Goal: Task Accomplishment & Management: Complete application form

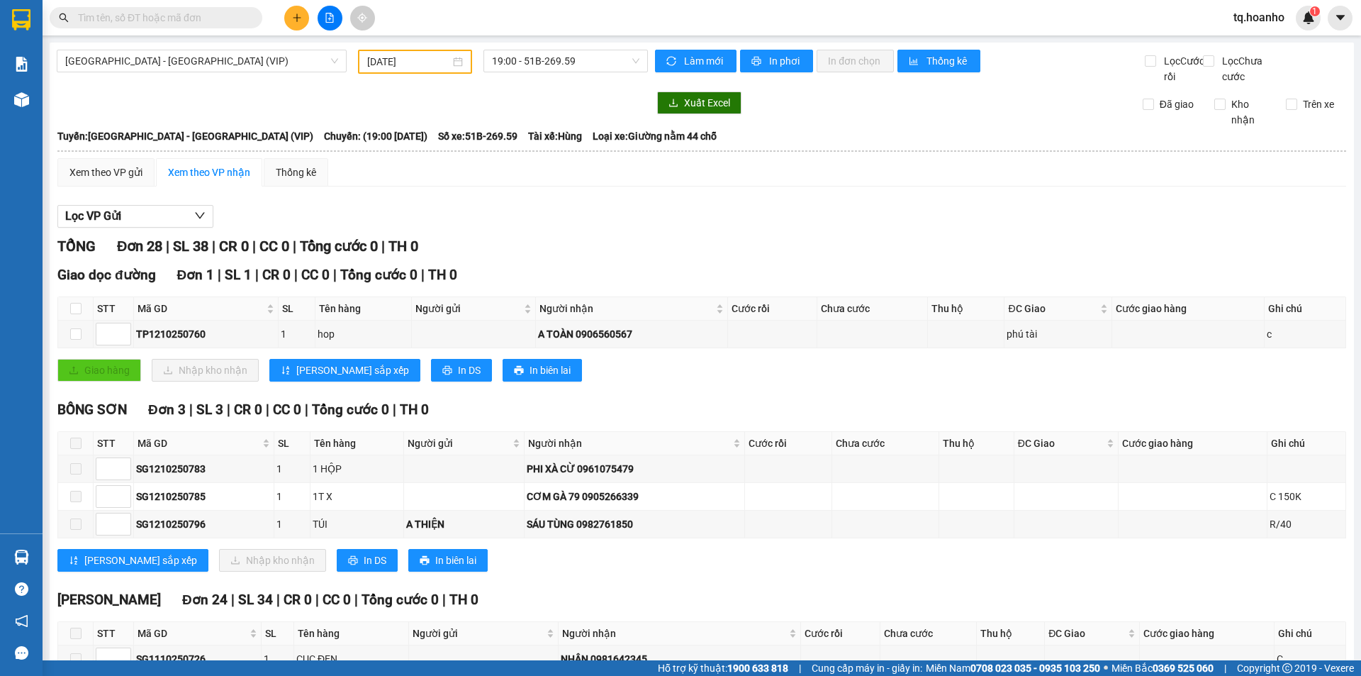
click at [296, 18] on icon "plus" at bounding box center [297, 17] width 8 height 1
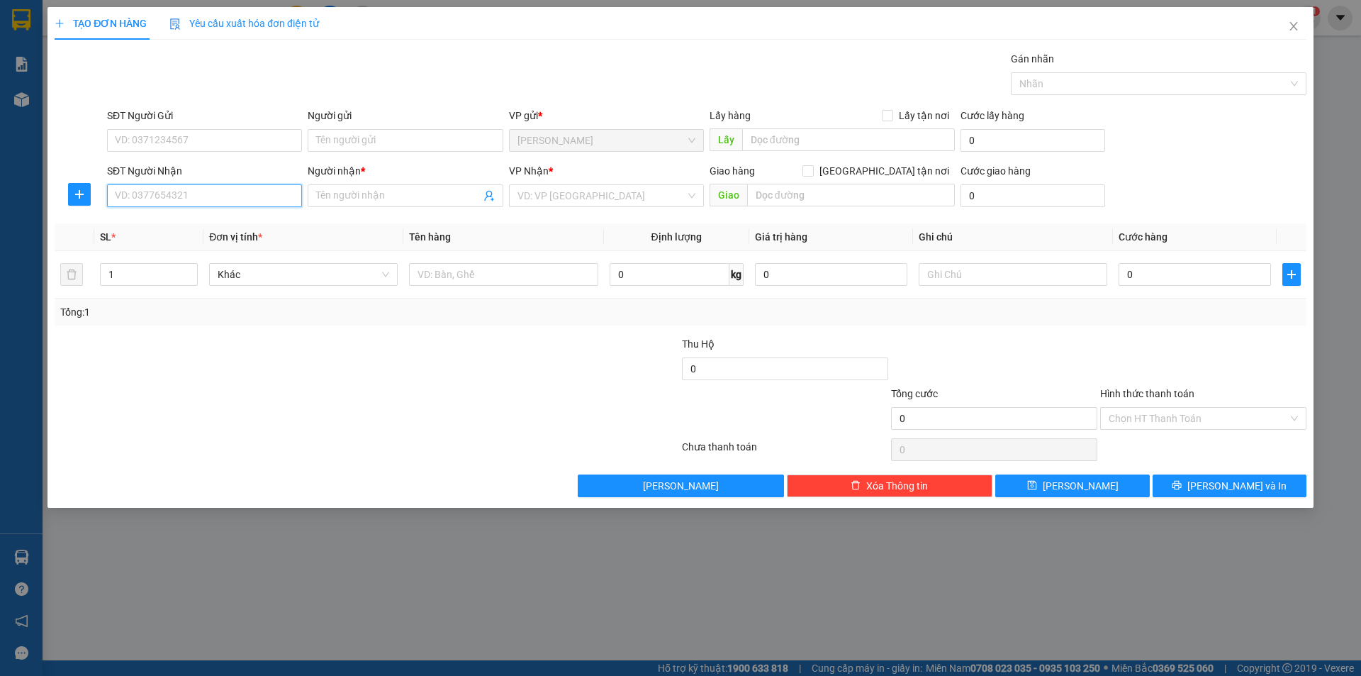
drag, startPoint x: 247, startPoint y: 199, endPoint x: 0, endPoint y: 98, distance: 267.4
click at [124, 192] on input "SĐT Người Nhận" at bounding box center [204, 195] width 195 height 23
click at [575, 196] on input "search" at bounding box center [602, 195] width 168 height 21
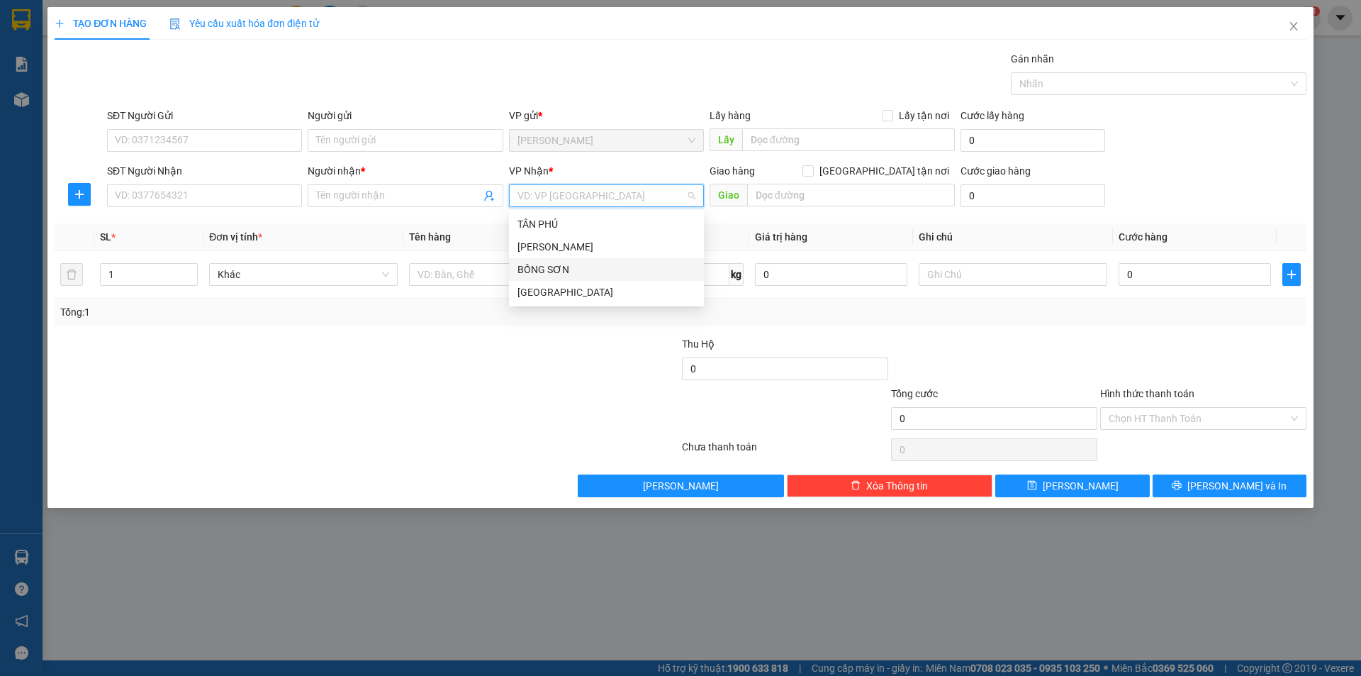
click at [538, 283] on div "TÂN PHÚ TAM QUAN BỒNG SƠN [GEOGRAPHIC_DATA]" at bounding box center [606, 258] width 195 height 91
click at [526, 293] on div "[GEOGRAPHIC_DATA]" at bounding box center [607, 292] width 178 height 16
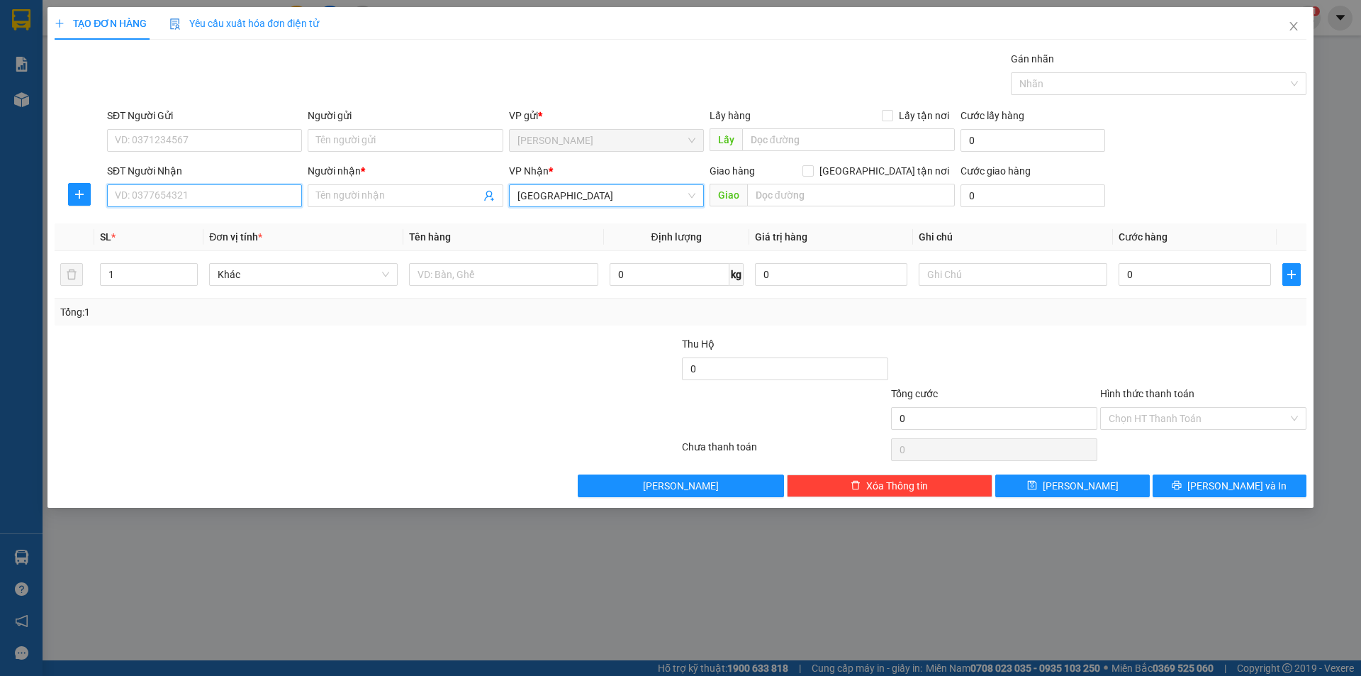
click at [234, 192] on input "SĐT Người Nhận" at bounding box center [204, 195] width 195 height 23
click at [225, 231] on div "0937755576 - [PERSON_NAME]" at bounding box center [205, 224] width 178 height 16
type input "0937755576"
type input "[PERSON_NAME]"
click at [225, 231] on div "0937755576 - [PERSON_NAME]" at bounding box center [205, 224] width 178 height 16
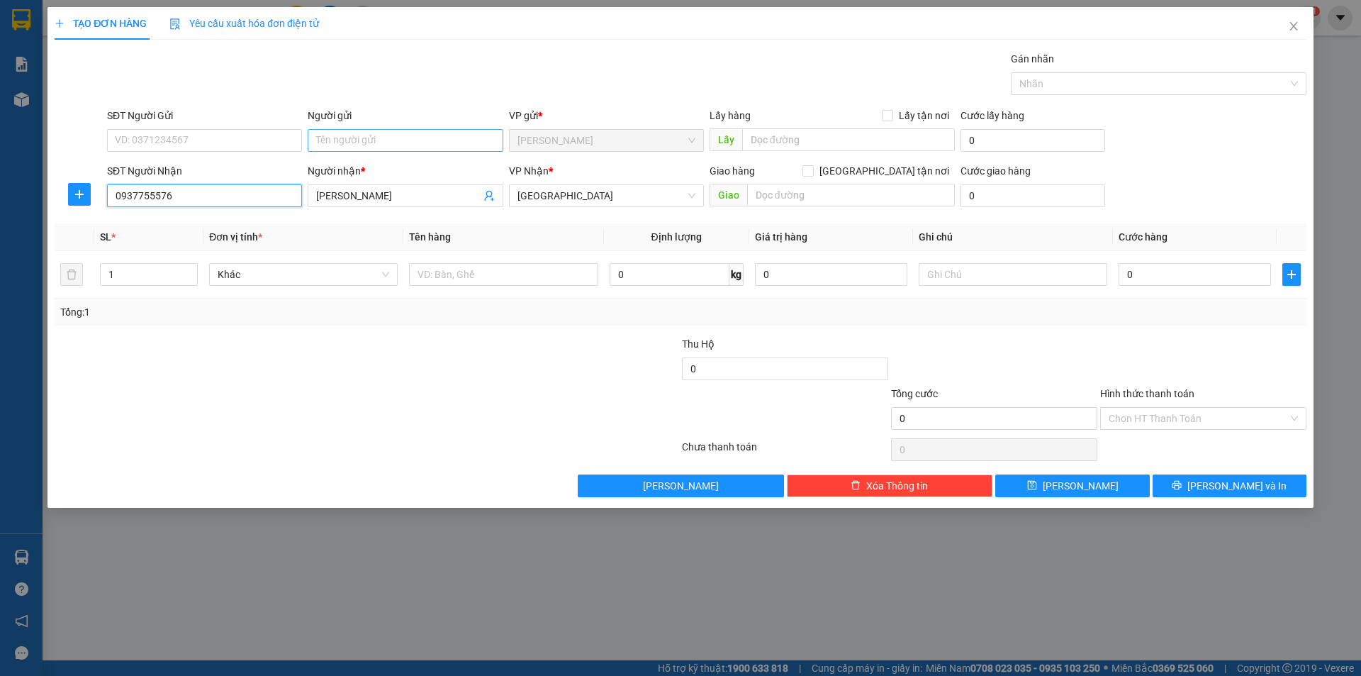
type input "0937755576"
click at [368, 130] on input "Người gửi" at bounding box center [405, 140] width 195 height 23
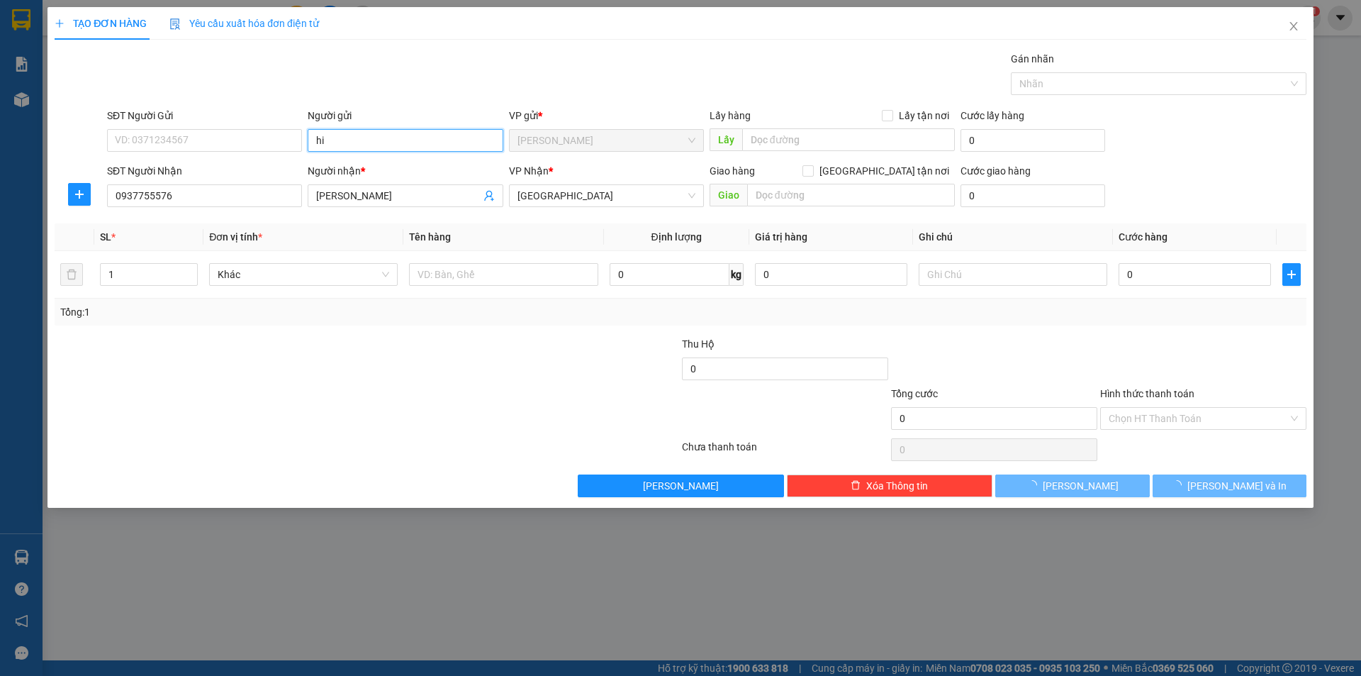
type input "h"
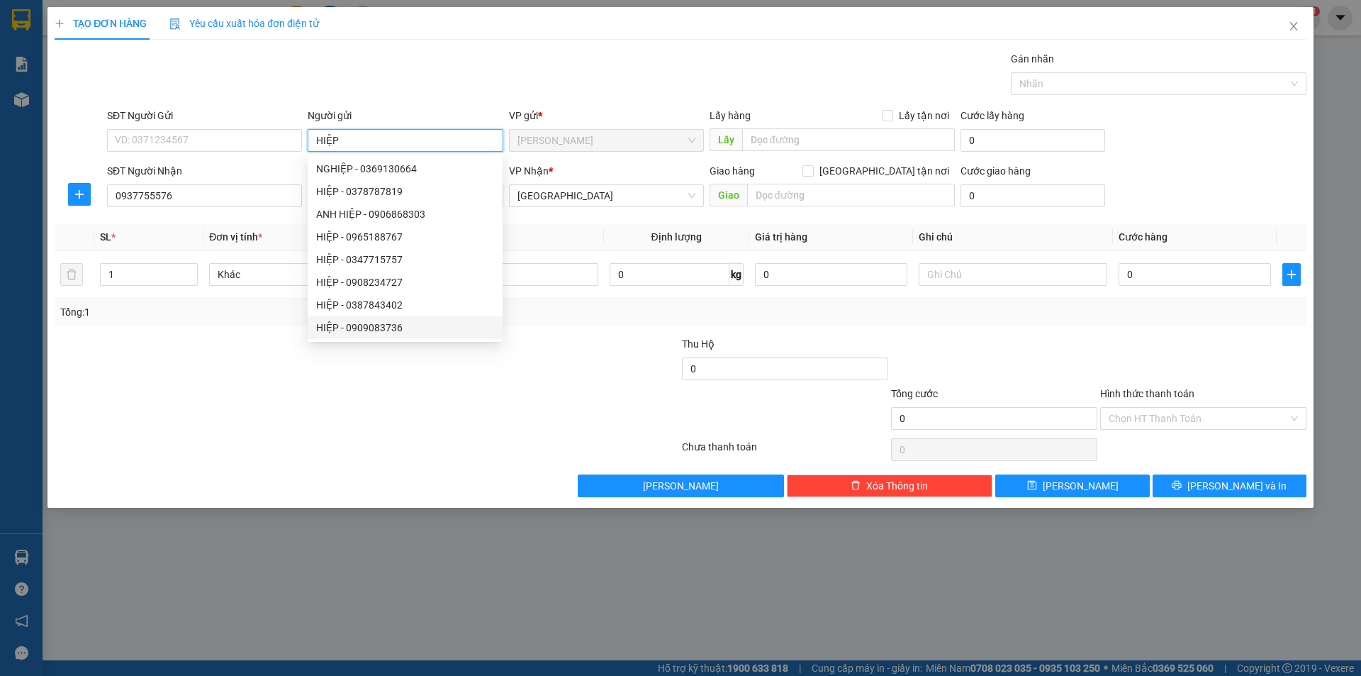
type input "HIỆP"
drag, startPoint x: 379, startPoint y: 462, endPoint x: 427, endPoint y: 354, distance: 118.3
click at [378, 459] on div at bounding box center [366, 449] width 627 height 28
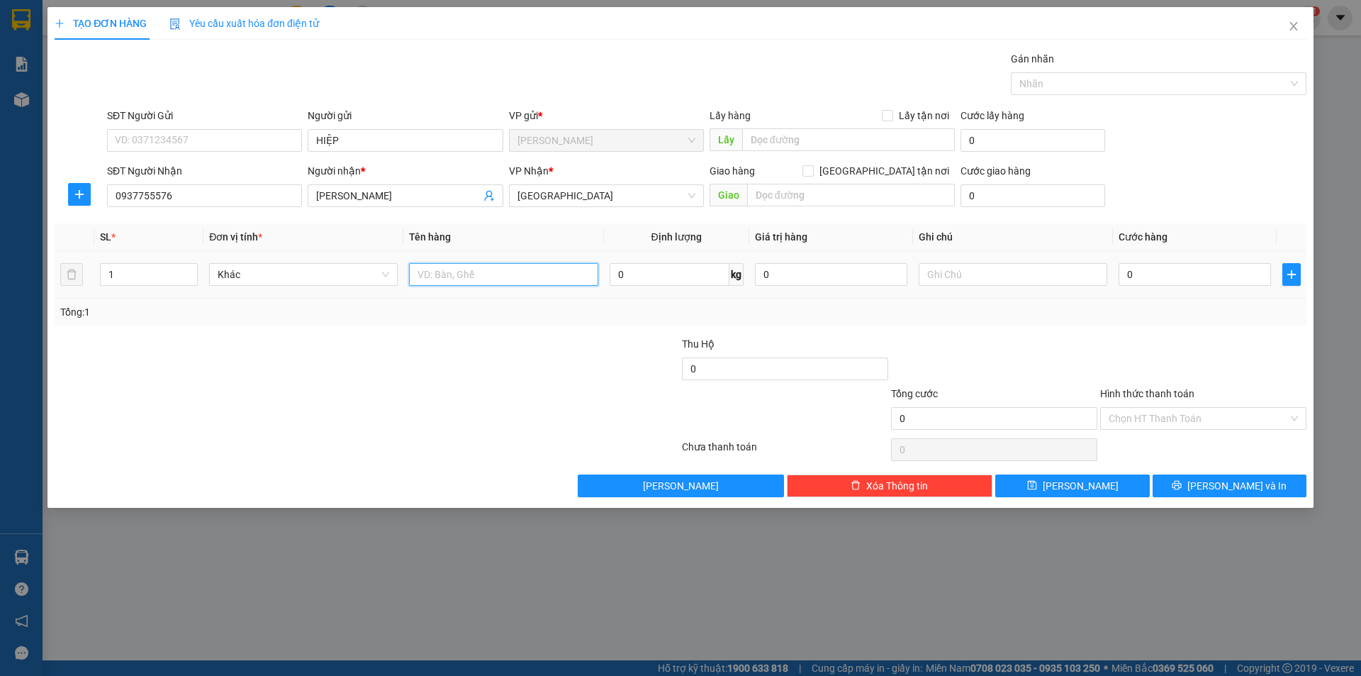
click at [538, 281] on input "text" at bounding box center [503, 274] width 189 height 23
type input "MÁY IN"
click at [1002, 276] on input "text" at bounding box center [1013, 274] width 189 height 23
type input "R/60"
click at [1162, 419] on input "Hình thức thanh toán" at bounding box center [1198, 418] width 179 height 21
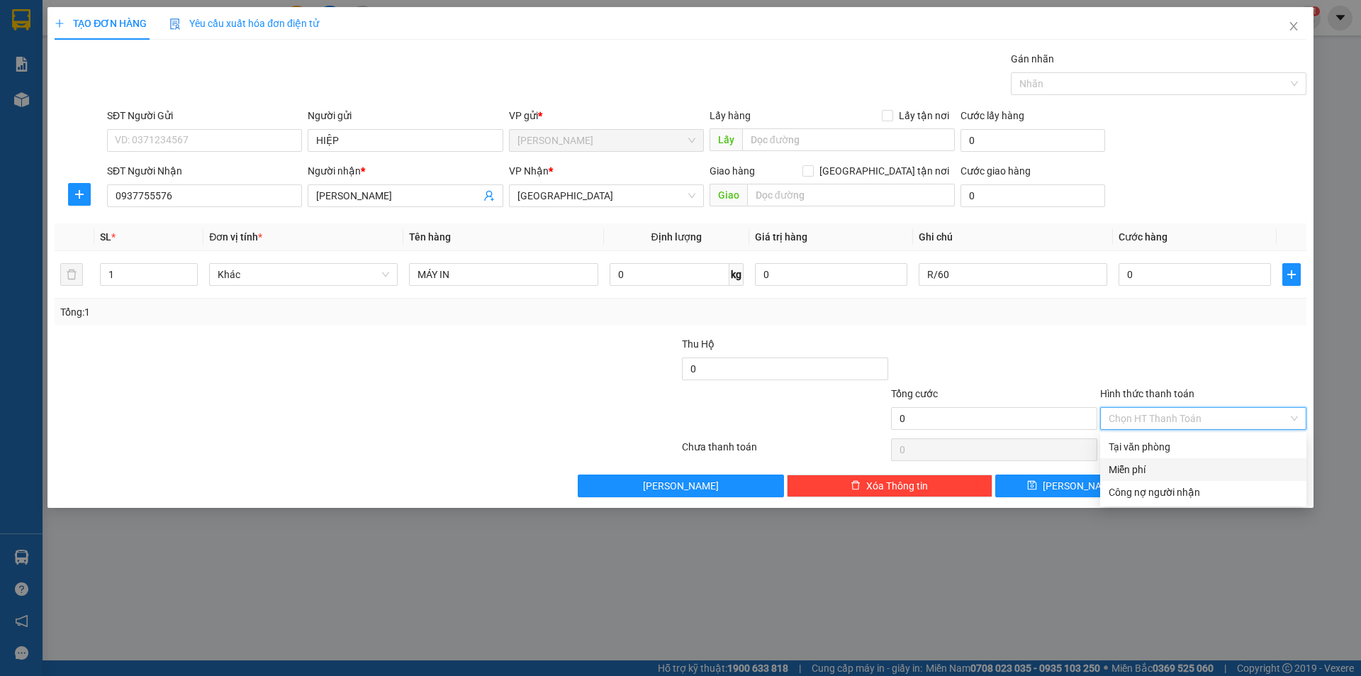
click at [1146, 462] on div "Miễn phí" at bounding box center [1203, 470] width 189 height 16
click at [1177, 476] on button "[PERSON_NAME] và In" at bounding box center [1230, 485] width 154 height 23
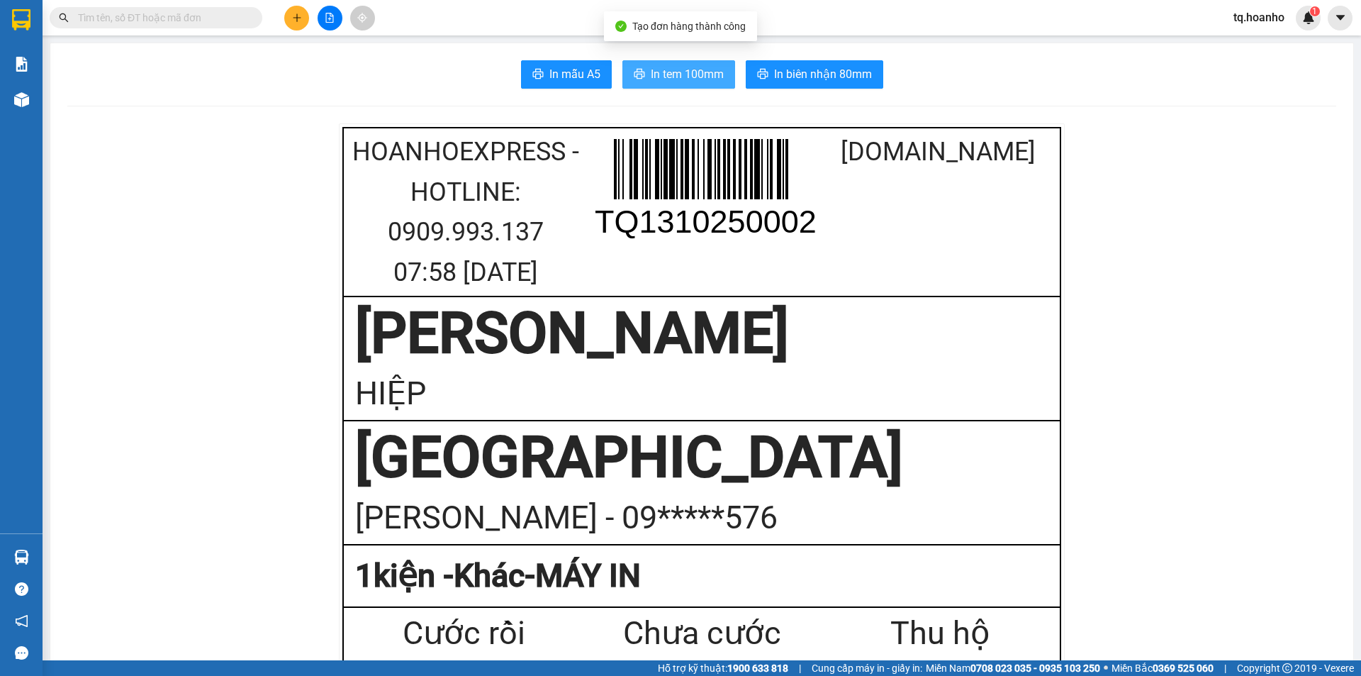
click at [677, 70] on span "In tem 100mm" at bounding box center [687, 74] width 73 height 18
